Goal: Information Seeking & Learning: Find specific fact

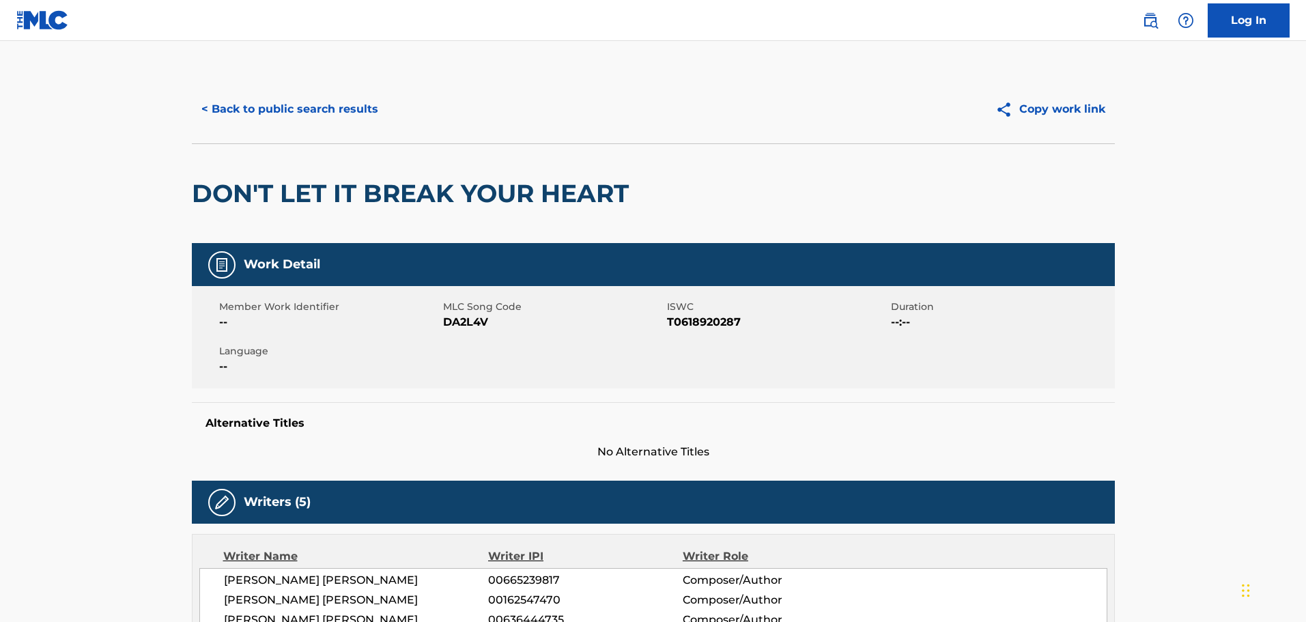
click at [310, 110] on button "< Back to public search results" at bounding box center [290, 109] width 196 height 34
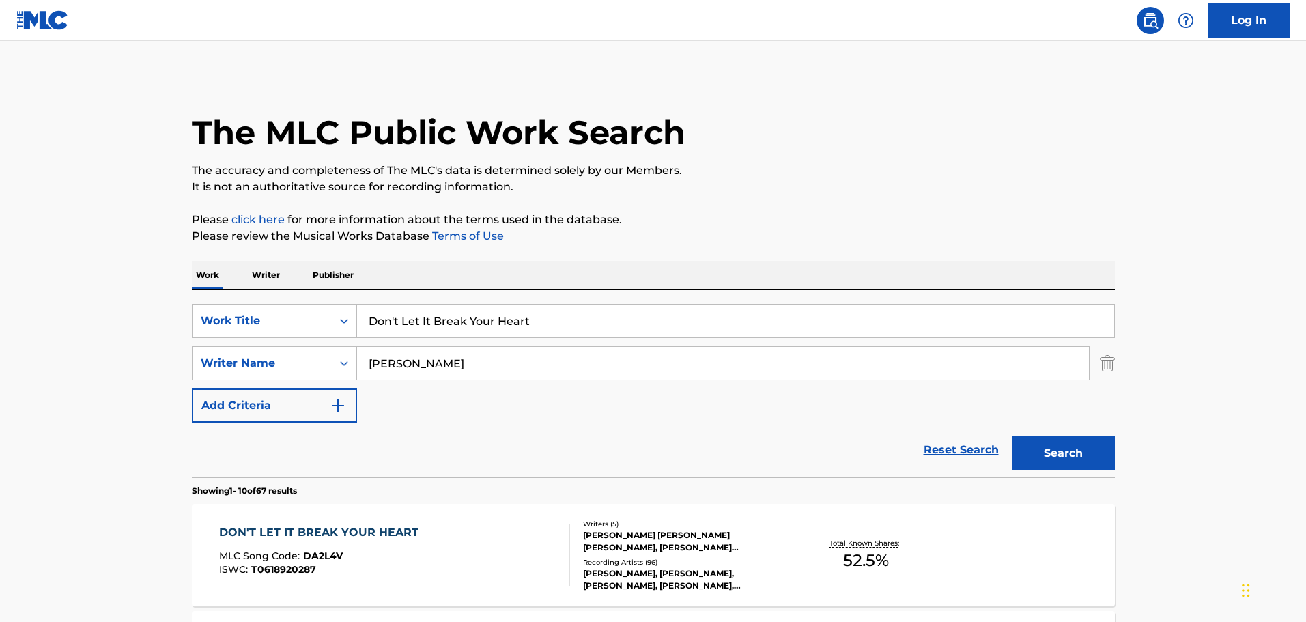
scroll to position [191, 0]
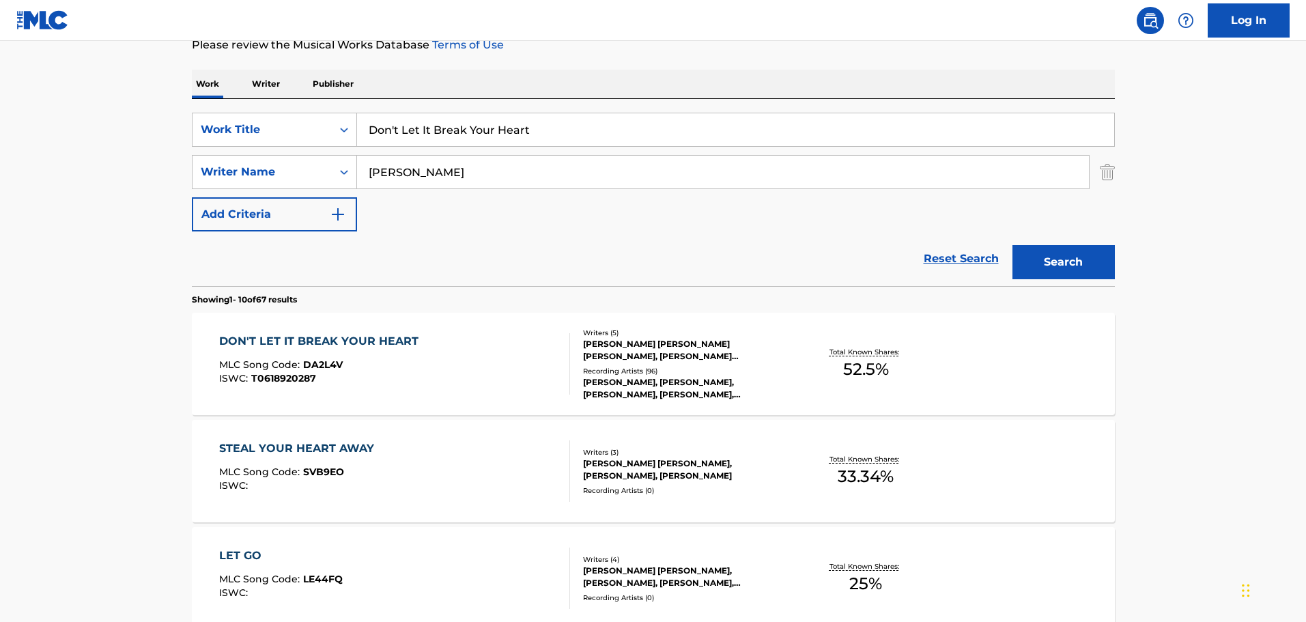
click at [462, 137] on input "Don't Let It Break Your Heart" at bounding box center [735, 129] width 757 height 33
paste input "Little Things"
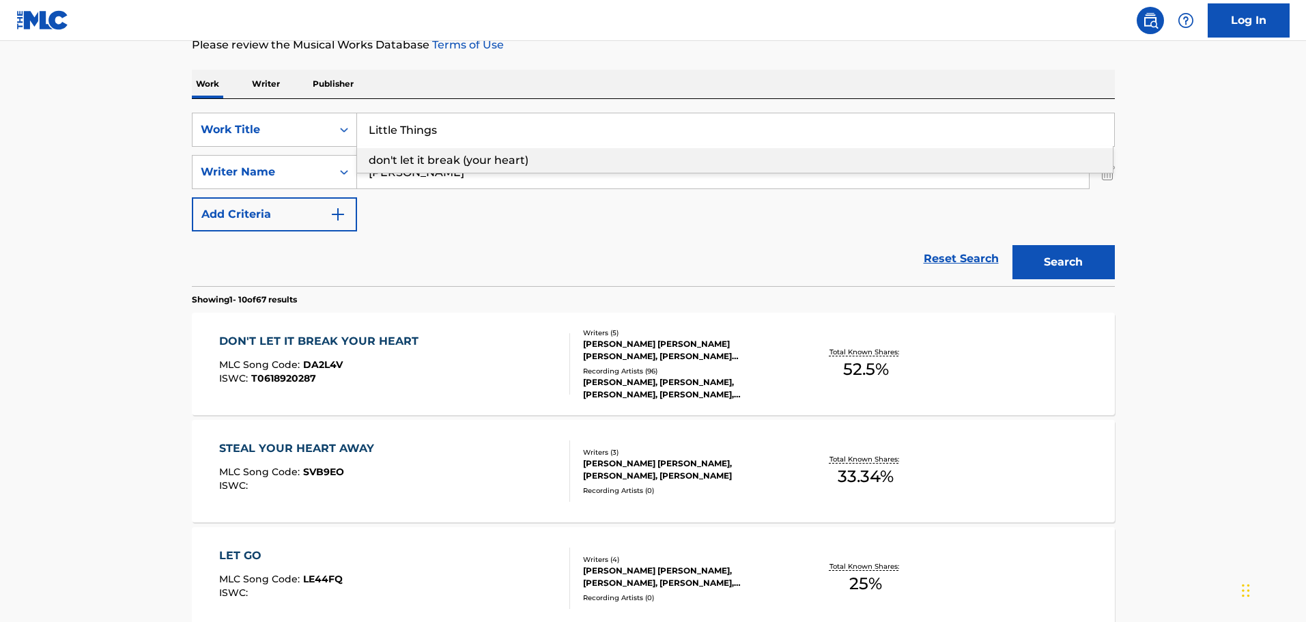
type input "Little Things"
click at [290, 260] on div "Reset Search Search" at bounding box center [653, 259] width 923 height 55
click at [406, 175] on input "[PERSON_NAME]" at bounding box center [723, 172] width 732 height 33
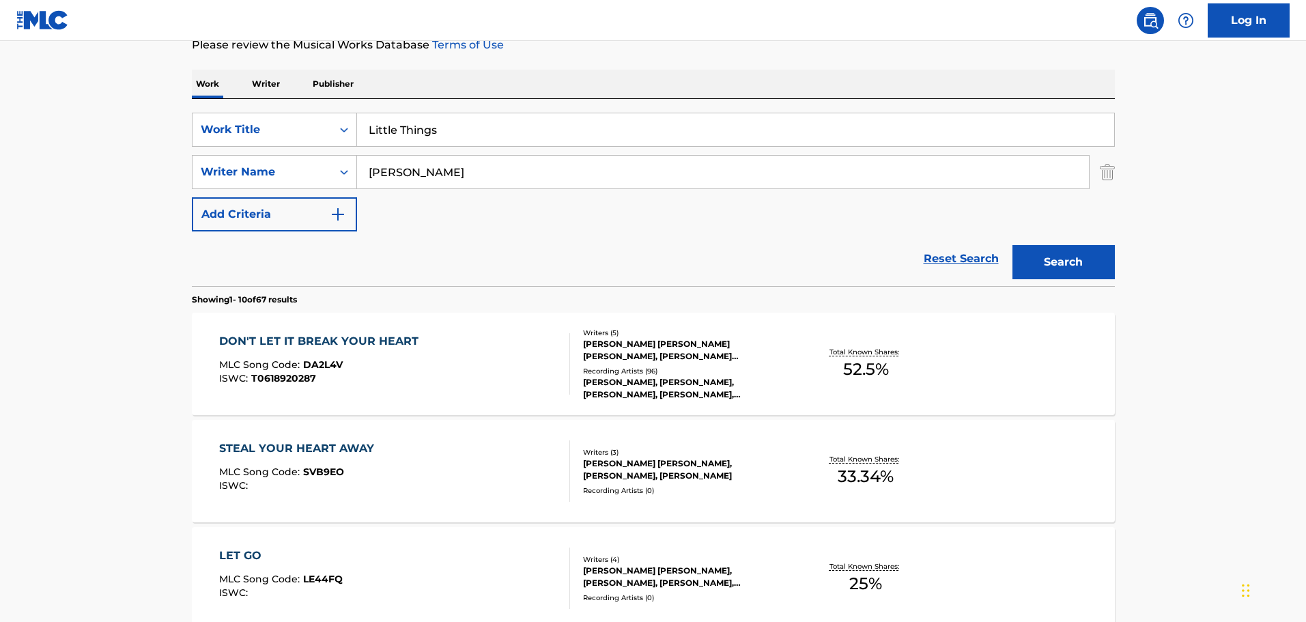
type input "[PERSON_NAME]"
click at [1013, 245] on button "Search" at bounding box center [1064, 262] width 102 height 34
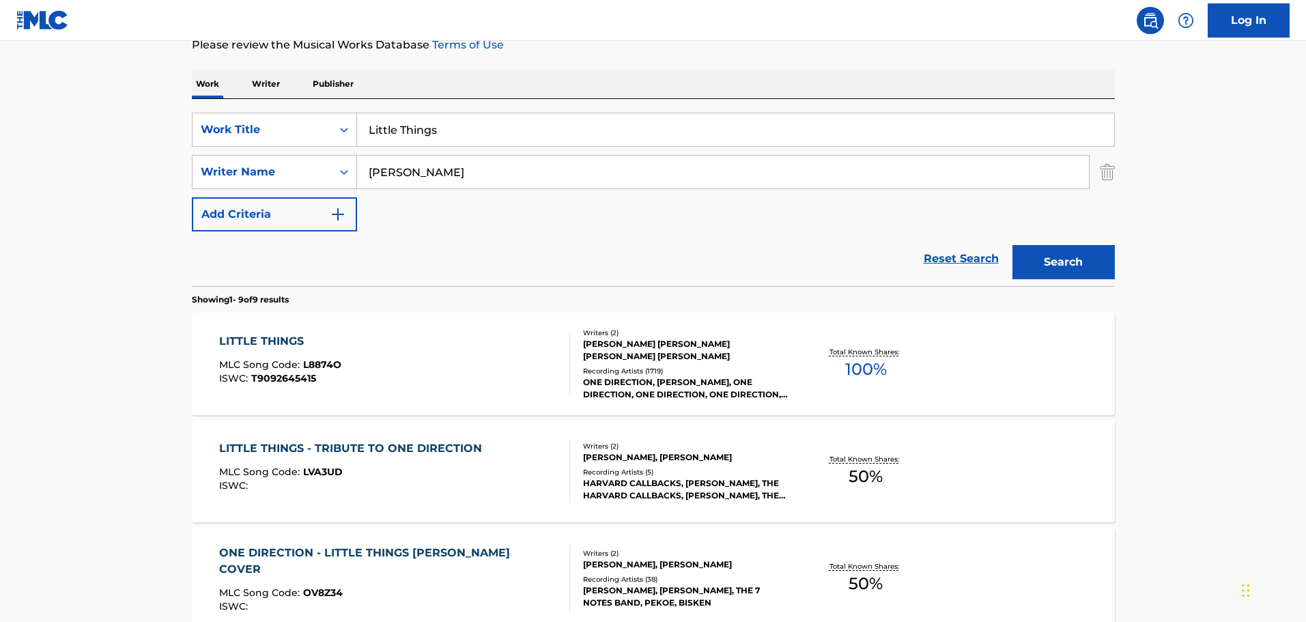
click at [689, 352] on div "[PERSON_NAME] [PERSON_NAME] [PERSON_NAME] [PERSON_NAME]" at bounding box center [686, 350] width 206 height 25
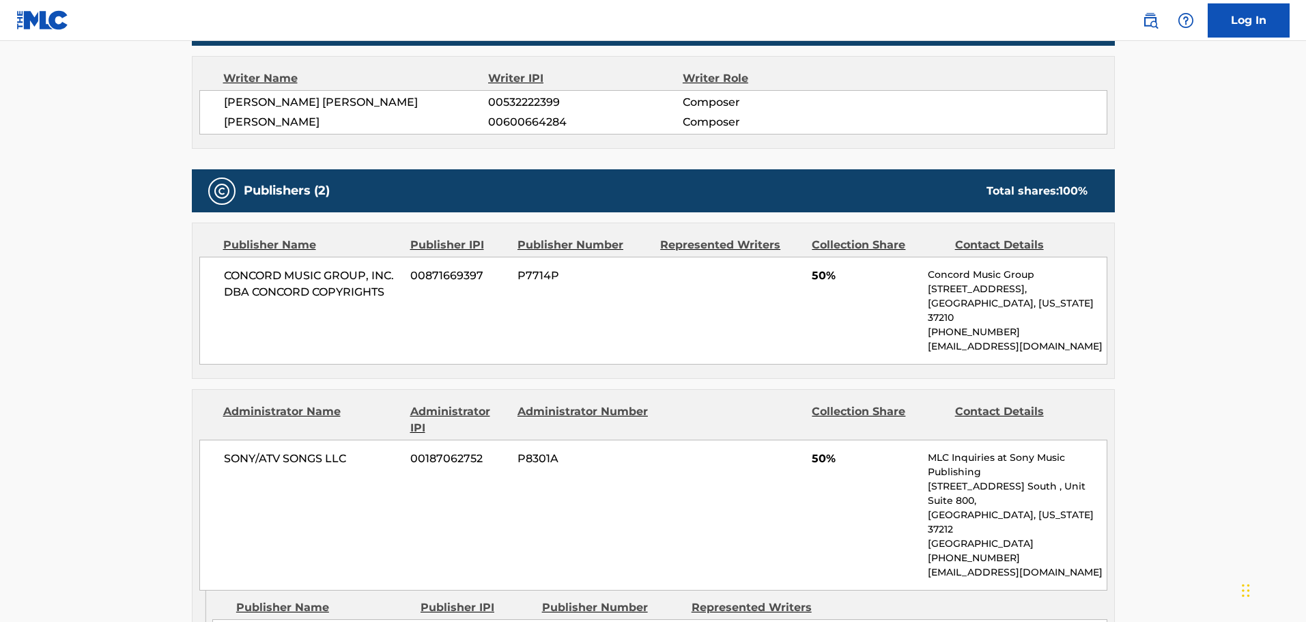
scroll to position [546, 0]
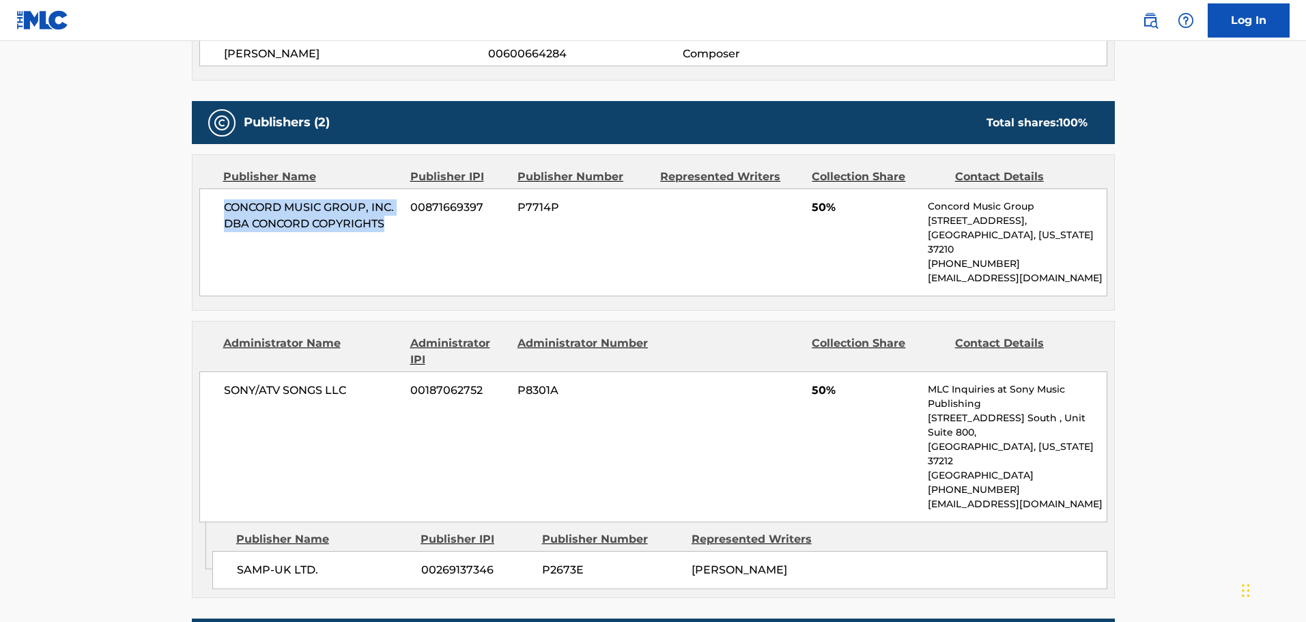
drag, startPoint x: 224, startPoint y: 205, endPoint x: 388, endPoint y: 226, distance: 165.3
click at [388, 226] on span "CONCORD MUSIC GROUP, INC. DBA CONCORD COPYRIGHTS" at bounding box center [312, 215] width 177 height 33
copy span "CONCORD MUSIC GROUP, INC. DBA CONCORD COPYRIGHTS"
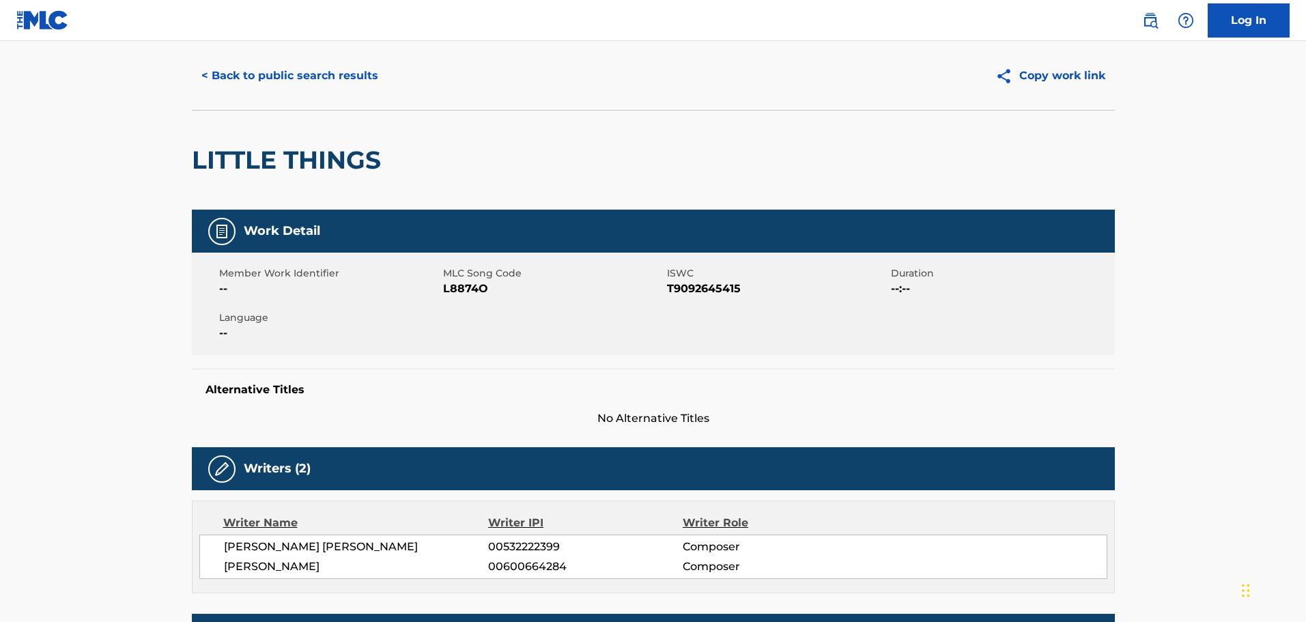
scroll to position [0, 0]
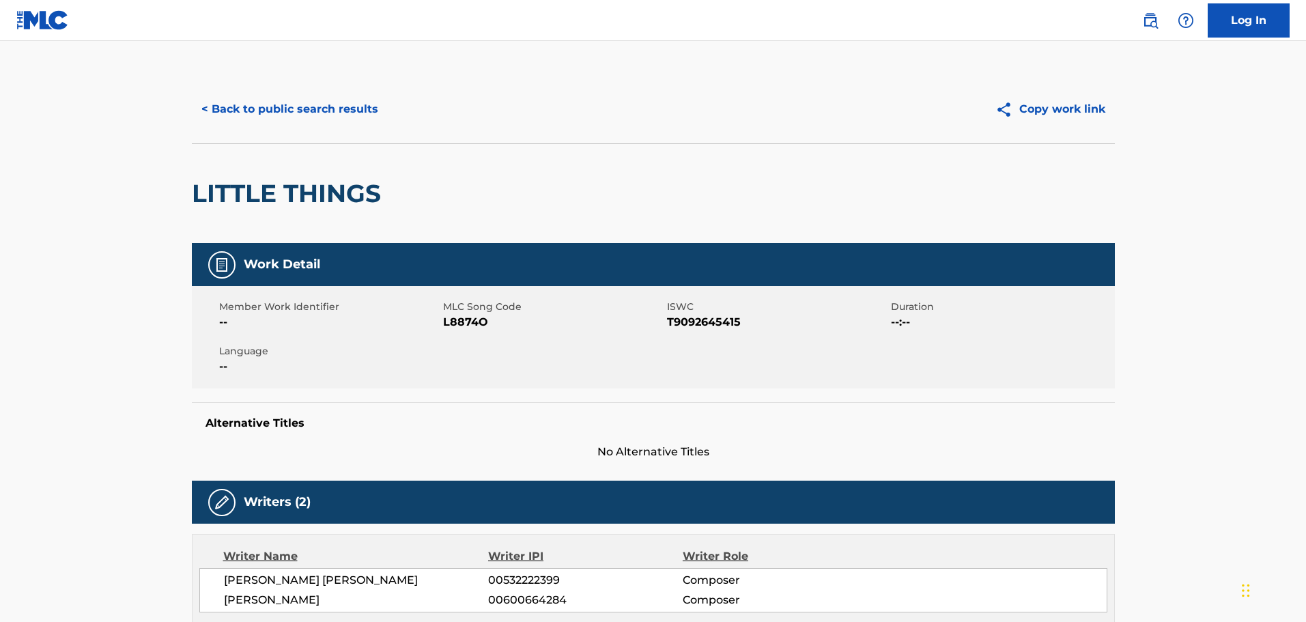
click at [259, 100] on button "< Back to public search results" at bounding box center [290, 109] width 196 height 34
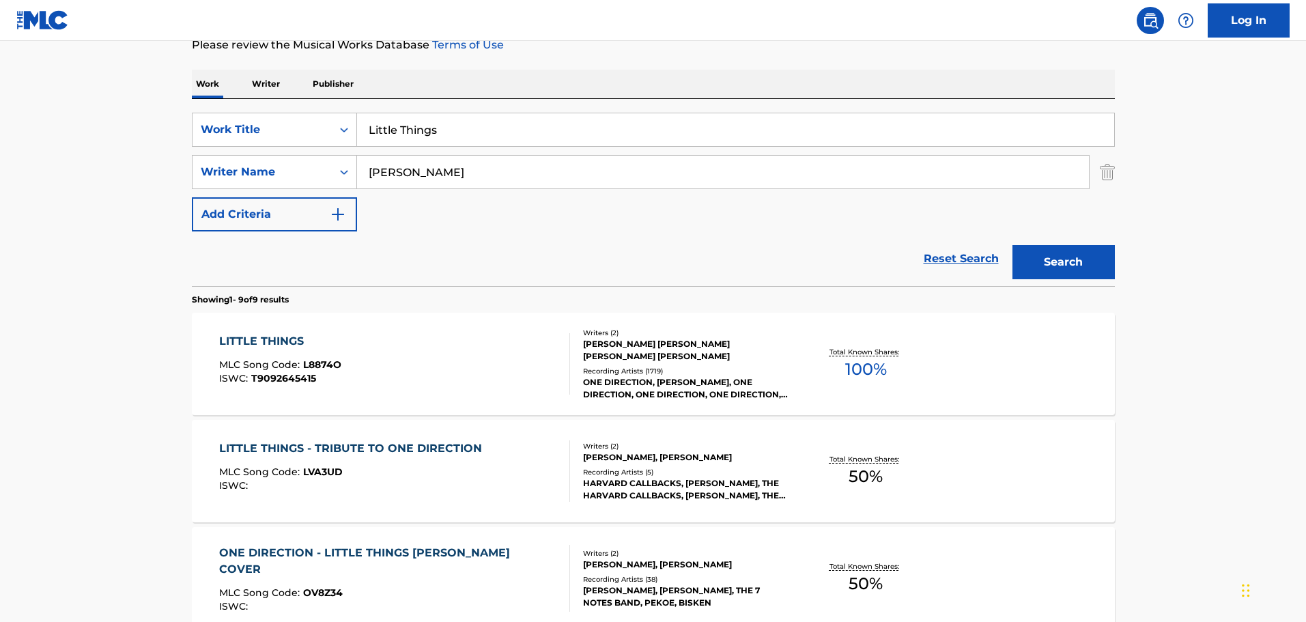
click at [442, 133] on input "Little Things" at bounding box center [735, 129] width 757 height 33
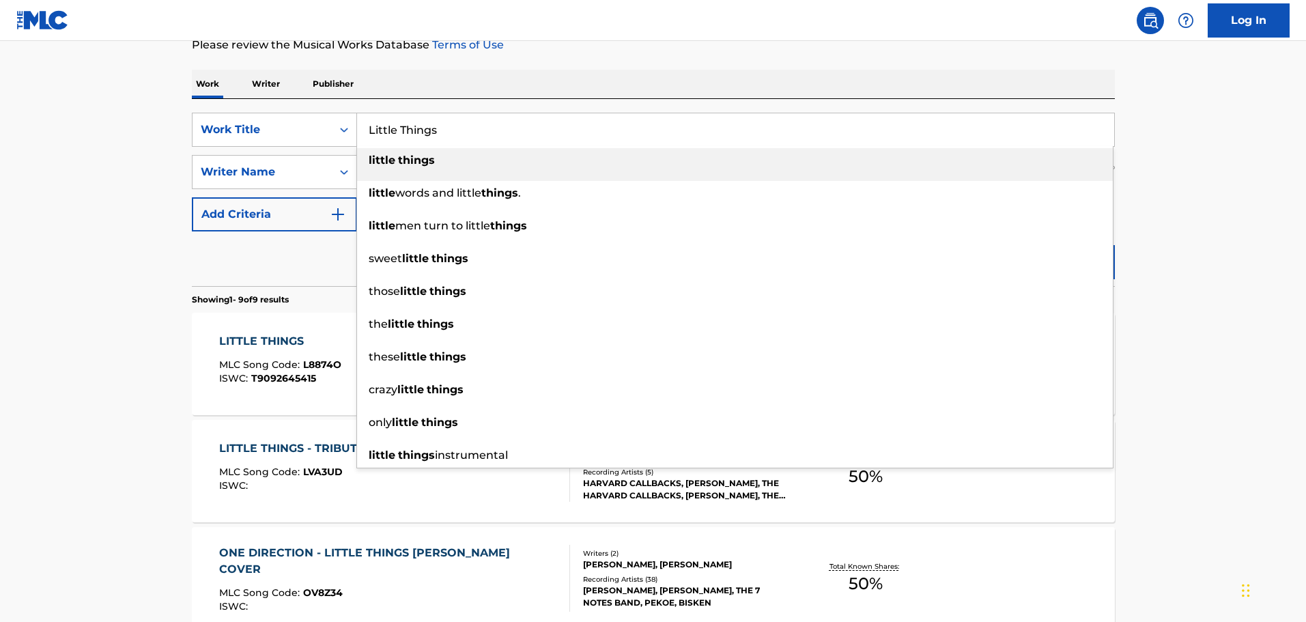
click at [442, 133] on input "Little Things" at bounding box center [735, 129] width 757 height 33
click at [443, 133] on input "Little Things" at bounding box center [735, 129] width 757 height 33
paste input "Only the Brave"
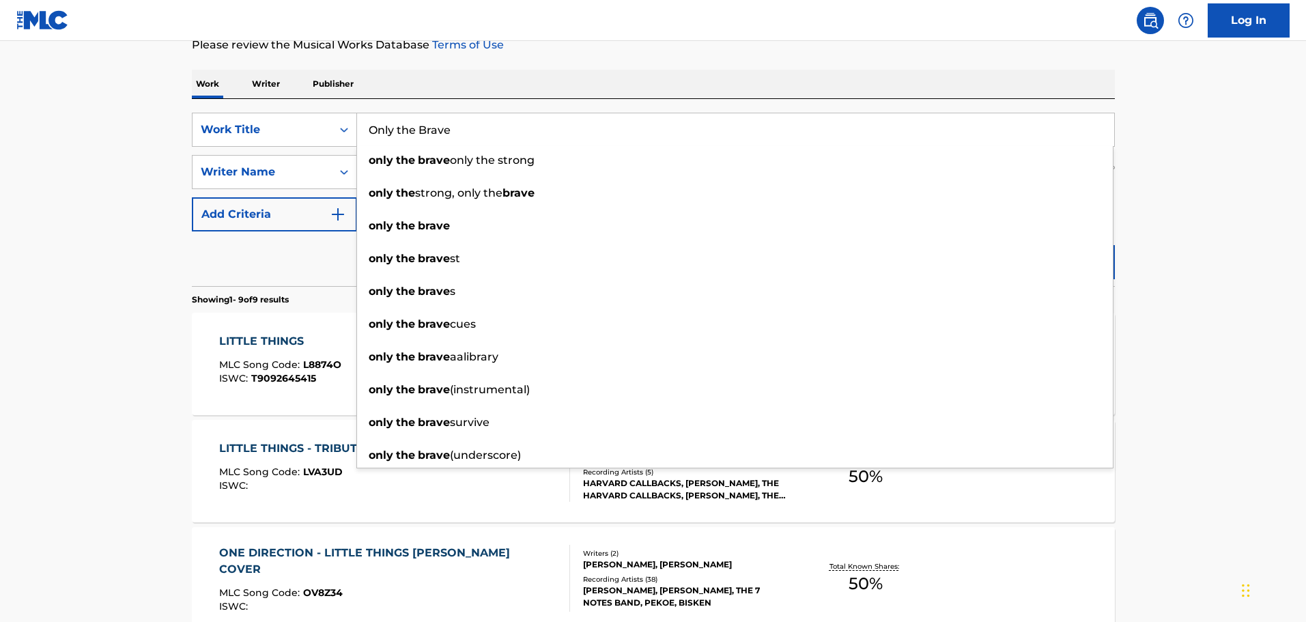
type input "Only the Brave"
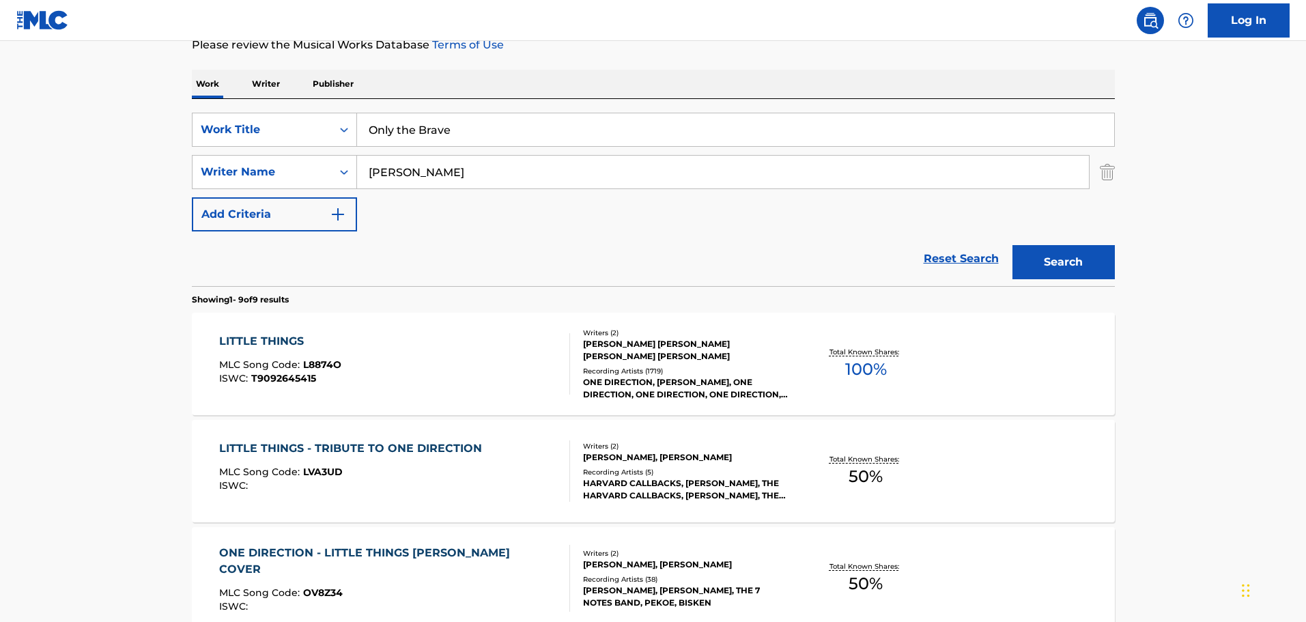
click at [225, 264] on div "Reset Search Search" at bounding box center [653, 259] width 923 height 55
click at [648, 176] on input "[PERSON_NAME]" at bounding box center [723, 172] width 732 height 33
paste input "Duck [PERSON_NAME]"
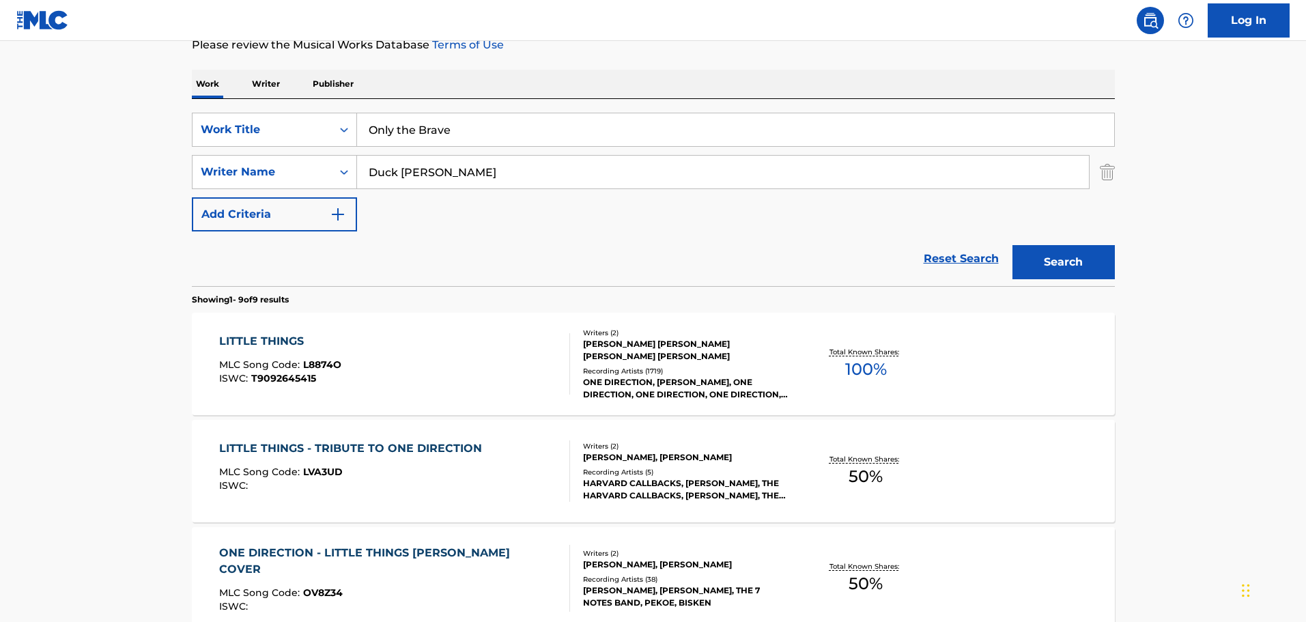
click at [1076, 258] on button "Search" at bounding box center [1064, 262] width 102 height 34
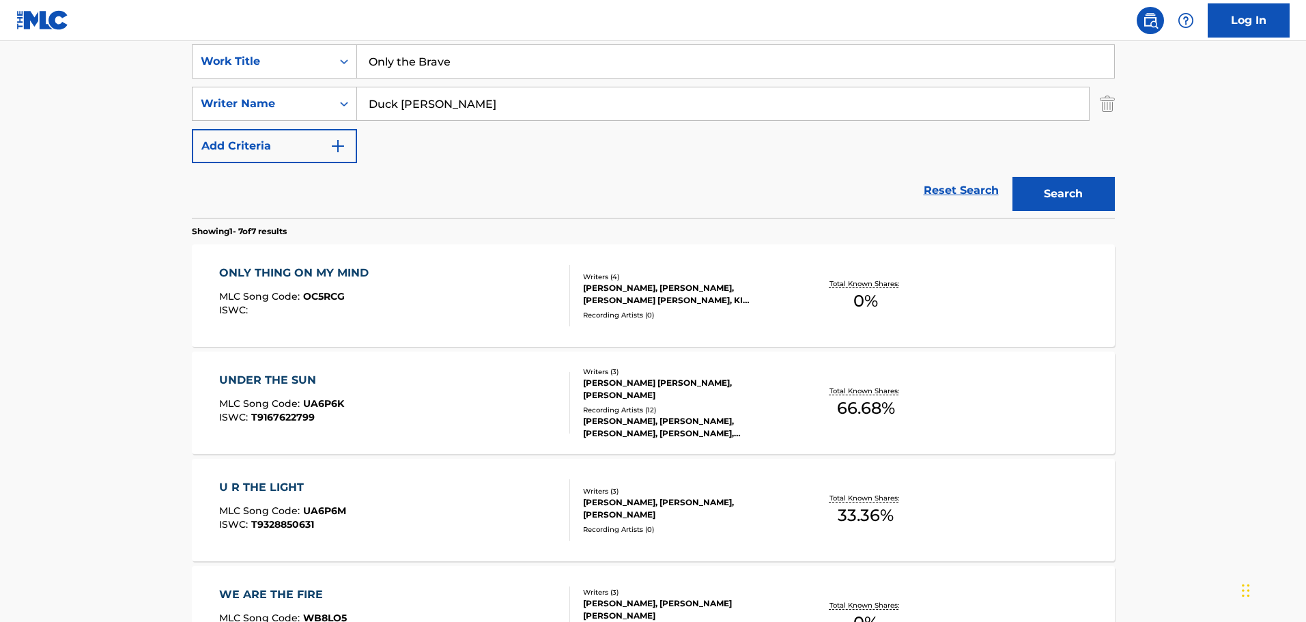
scroll to position [55, 0]
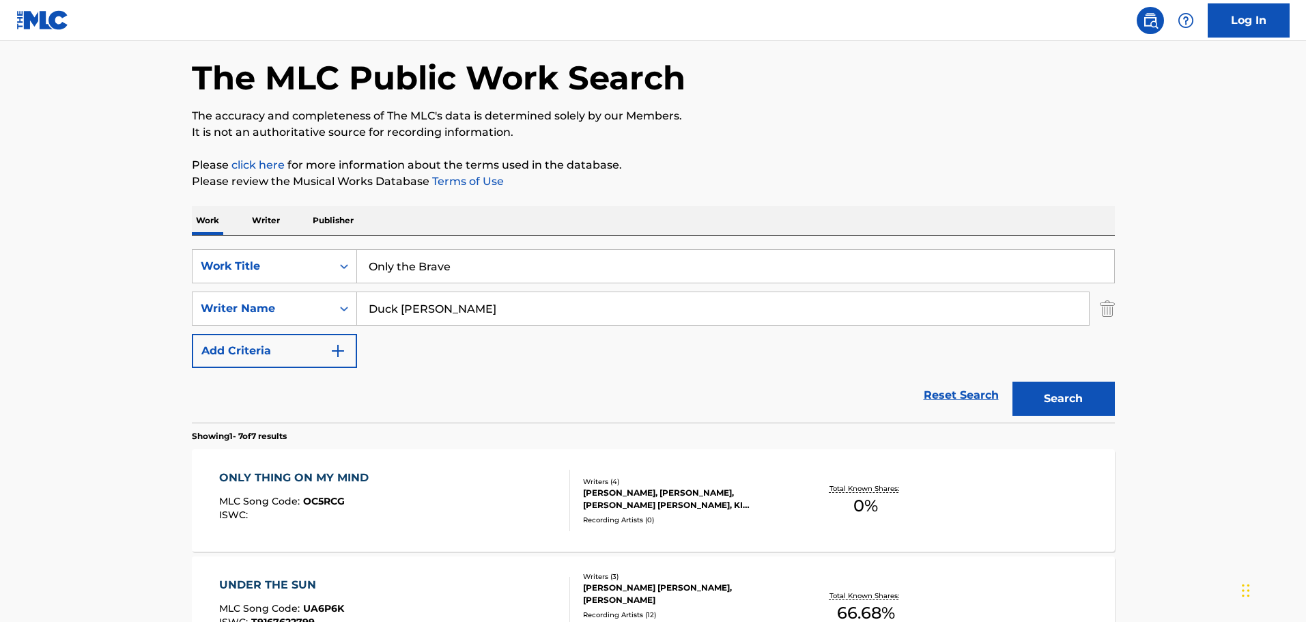
click at [402, 303] on input "Duck [PERSON_NAME]" at bounding box center [723, 308] width 732 height 33
type input "[PERSON_NAME]"
click at [1013, 382] on button "Search" at bounding box center [1064, 399] width 102 height 34
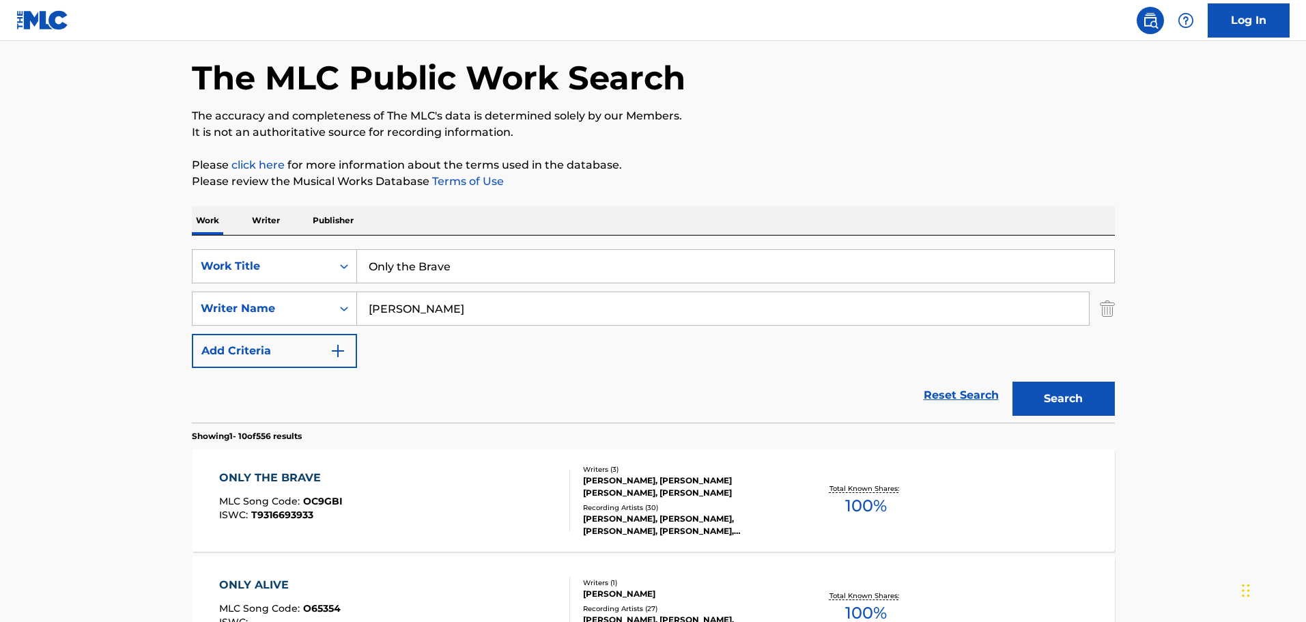
click at [645, 494] on div "[PERSON_NAME], [PERSON_NAME] [PERSON_NAME], [PERSON_NAME]" at bounding box center [686, 487] width 206 height 25
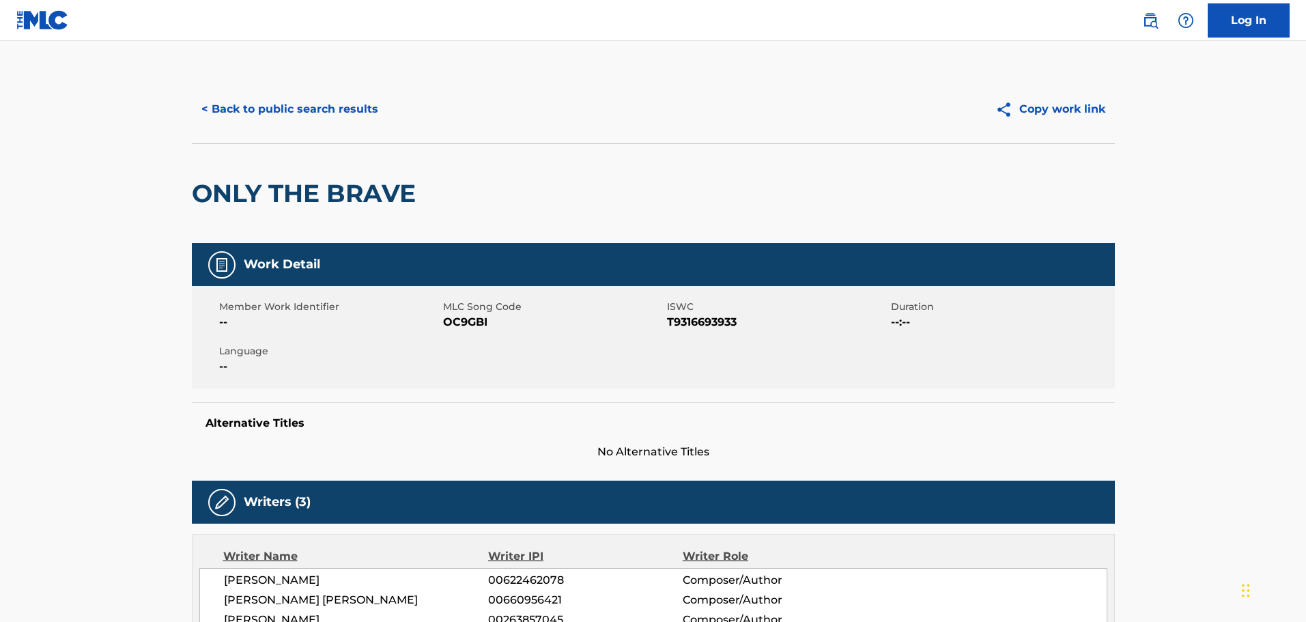
drag, startPoint x: 643, startPoint y: 492, endPoint x: 1177, endPoint y: 423, distance: 538.4
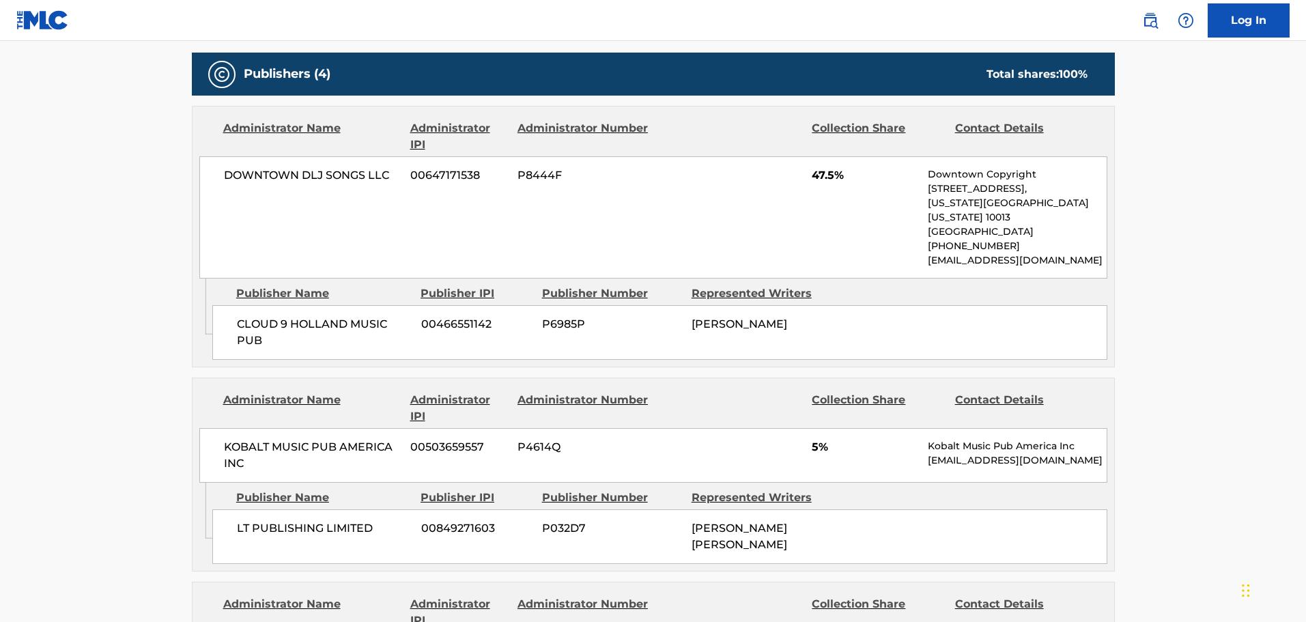
scroll to position [683, 0]
